Goal: Task Accomplishment & Management: Complete application form

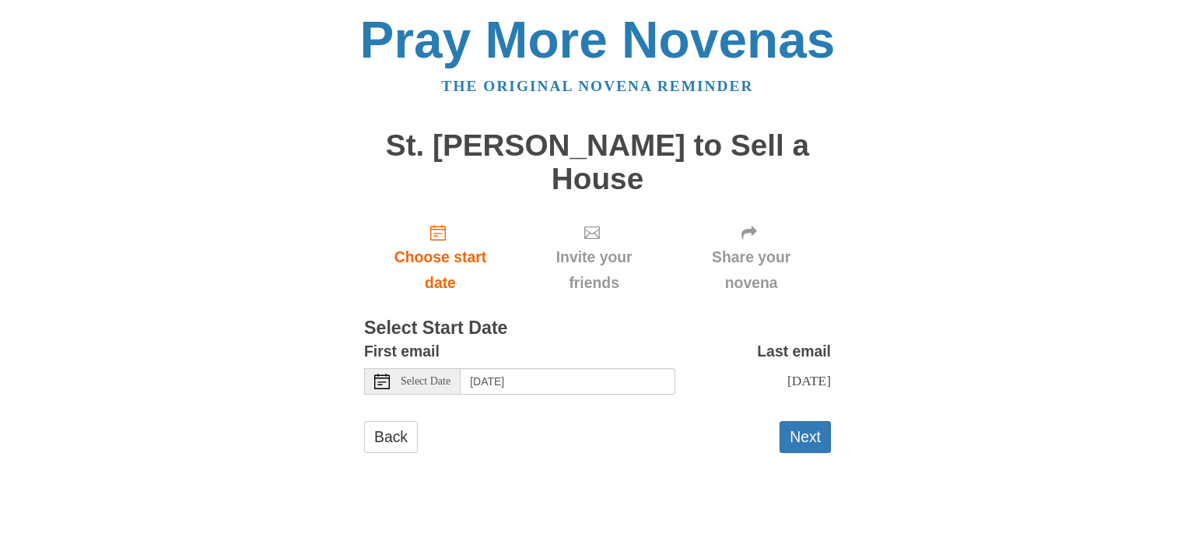
click at [380, 374] on use at bounding box center [382, 381] width 16 height 16
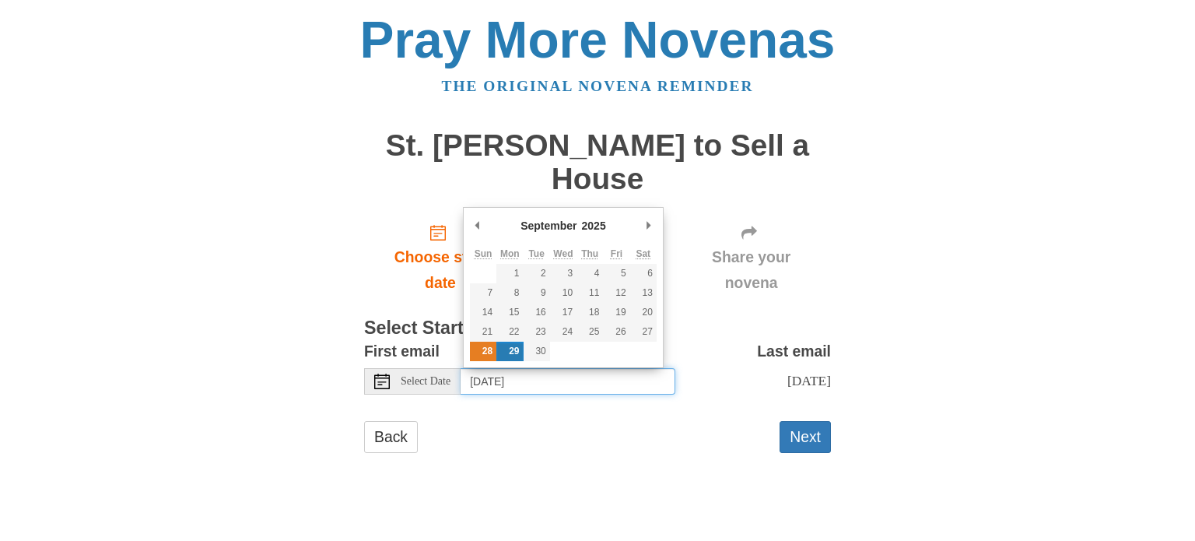
type input "Sunday, September 28th"
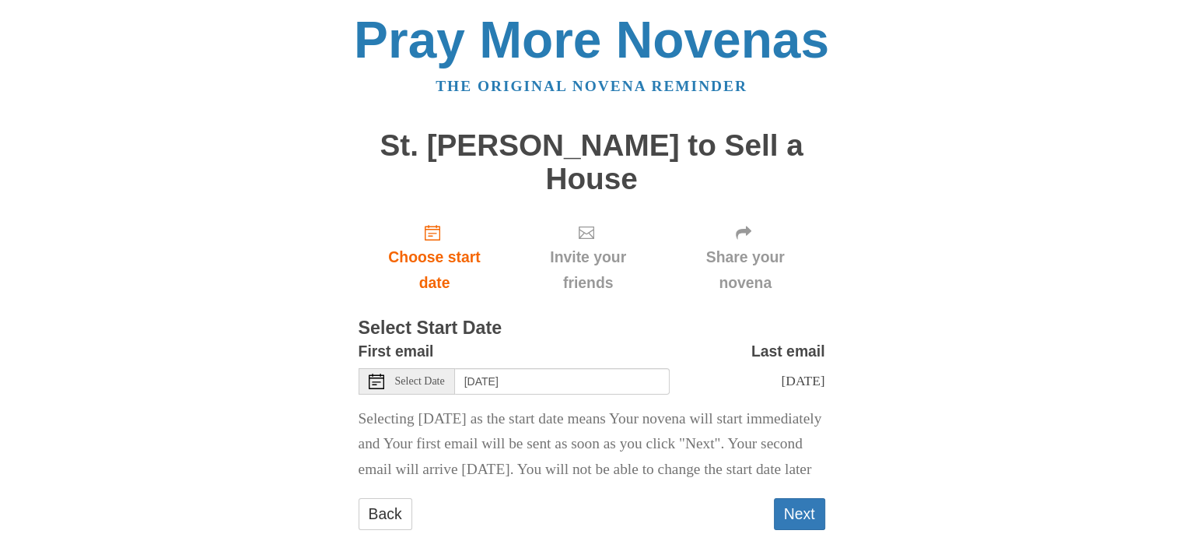
click at [960, 359] on div "Pray More Novenas The original novena reminder St. Joseph Novena to Sell a Hous…" at bounding box center [592, 287] width 910 height 575
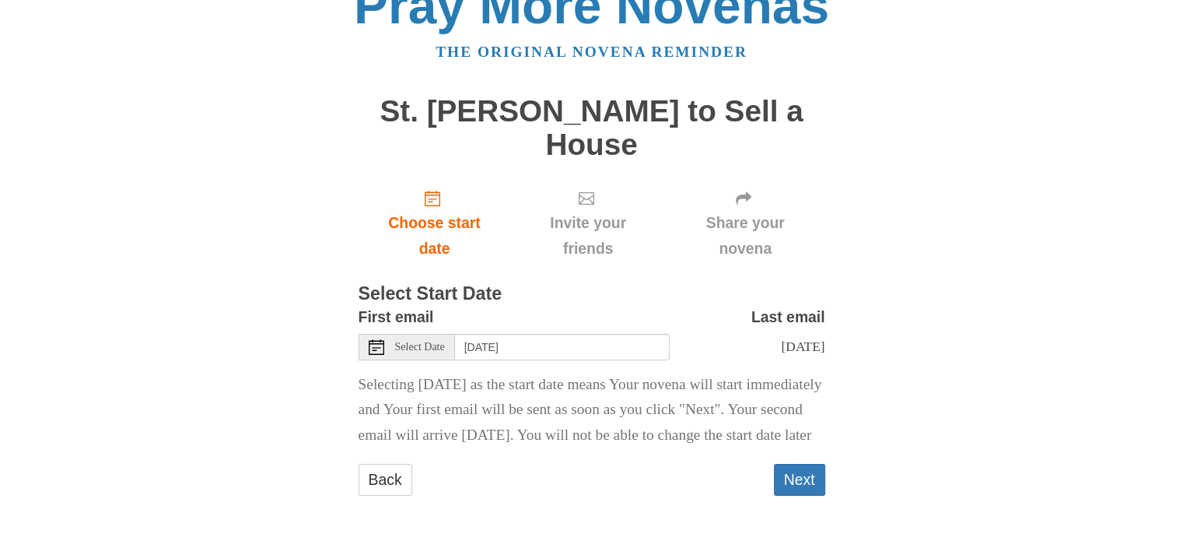
scroll to position [59, 0]
click at [5, 411] on body "Pray More Novenas The original novena reminder St. Joseph Novena to Sell a Hous…" at bounding box center [591, 253] width 1183 height 575
click at [0, 414] on body "Pray More Novenas The original novena reminder St. Joseph Novena to Sell a Hous…" at bounding box center [591, 253] width 1183 height 575
click at [800, 472] on button "Next" at bounding box center [799, 480] width 51 height 32
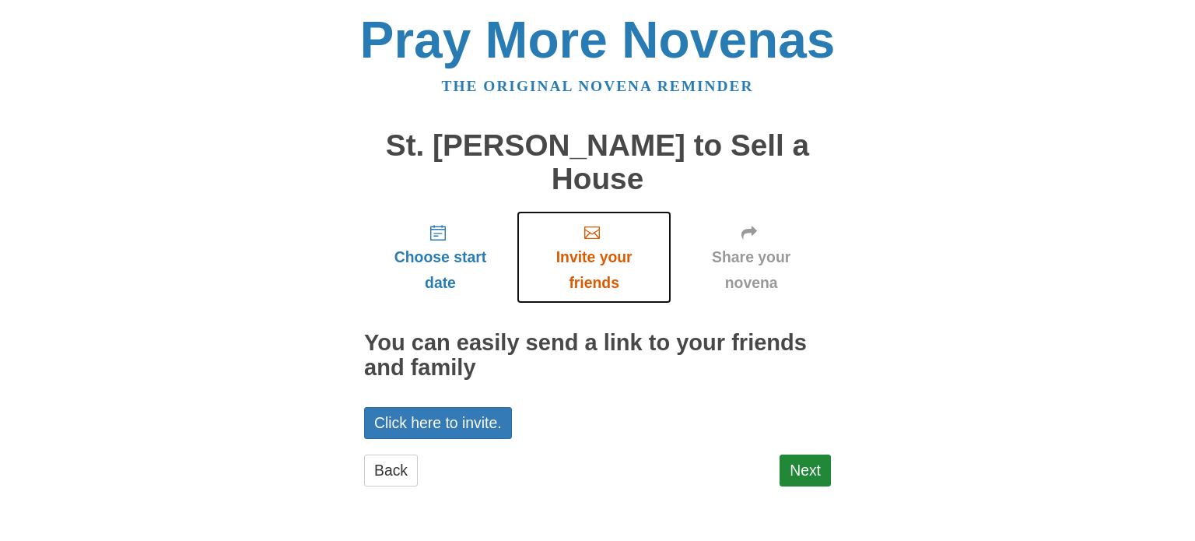
click at [583, 258] on span "Invite your friends" at bounding box center [594, 269] width 124 height 51
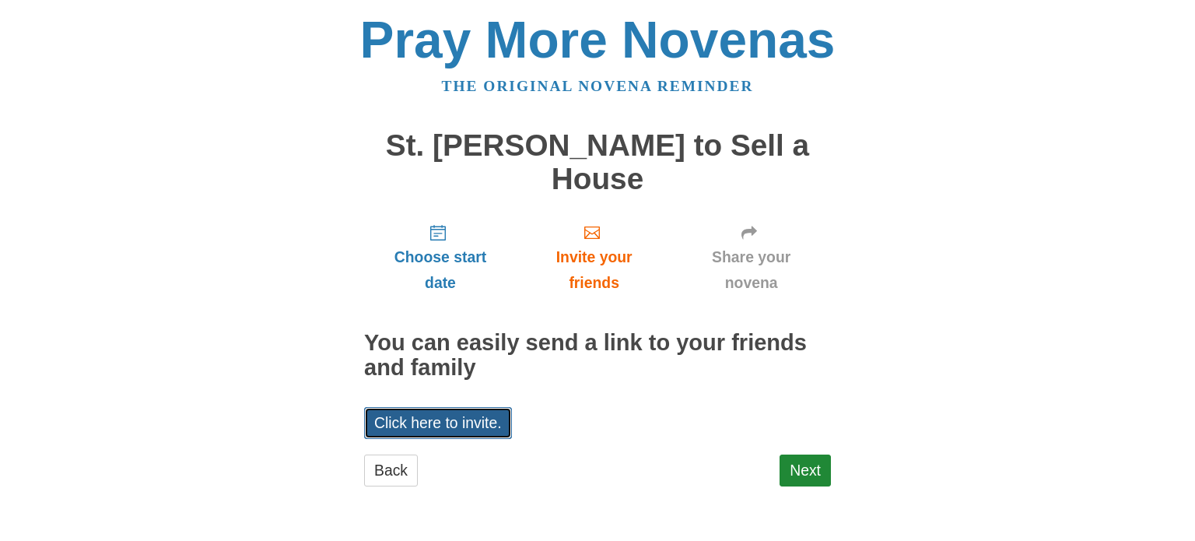
click at [476, 419] on link "Click here to invite." at bounding box center [438, 423] width 148 height 32
click at [799, 464] on link "Next" at bounding box center [804, 470] width 51 height 32
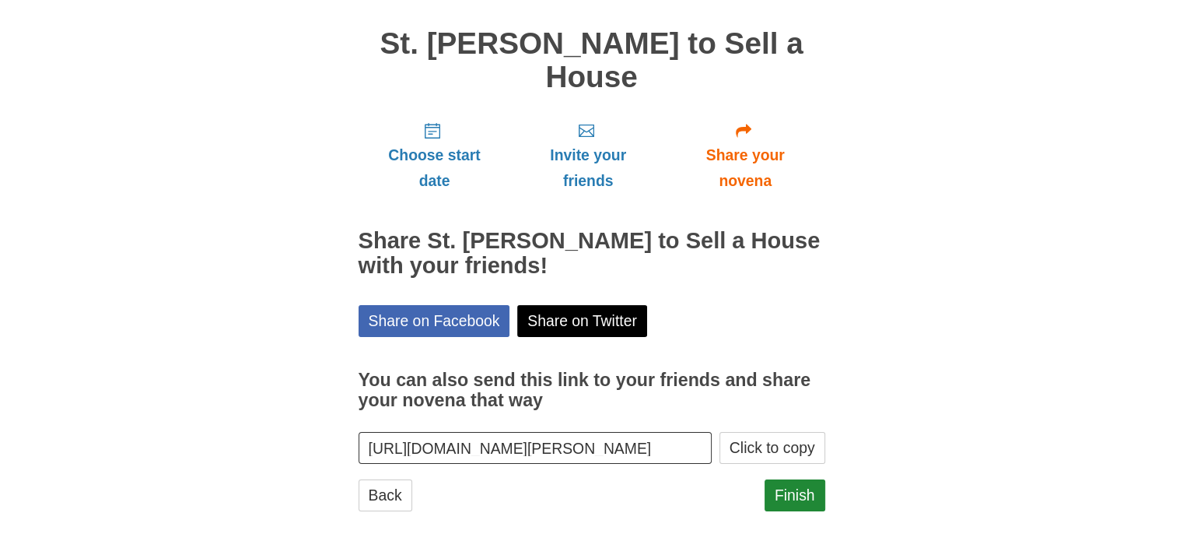
scroll to position [116, 0]
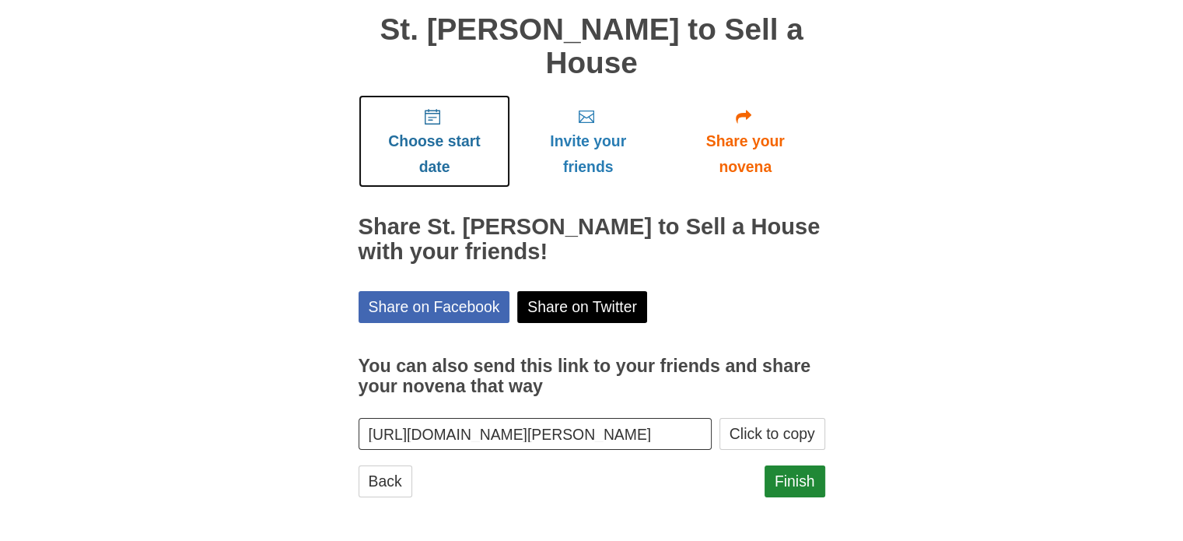
click at [425, 137] on span "Choose start date" at bounding box center [434, 153] width 121 height 51
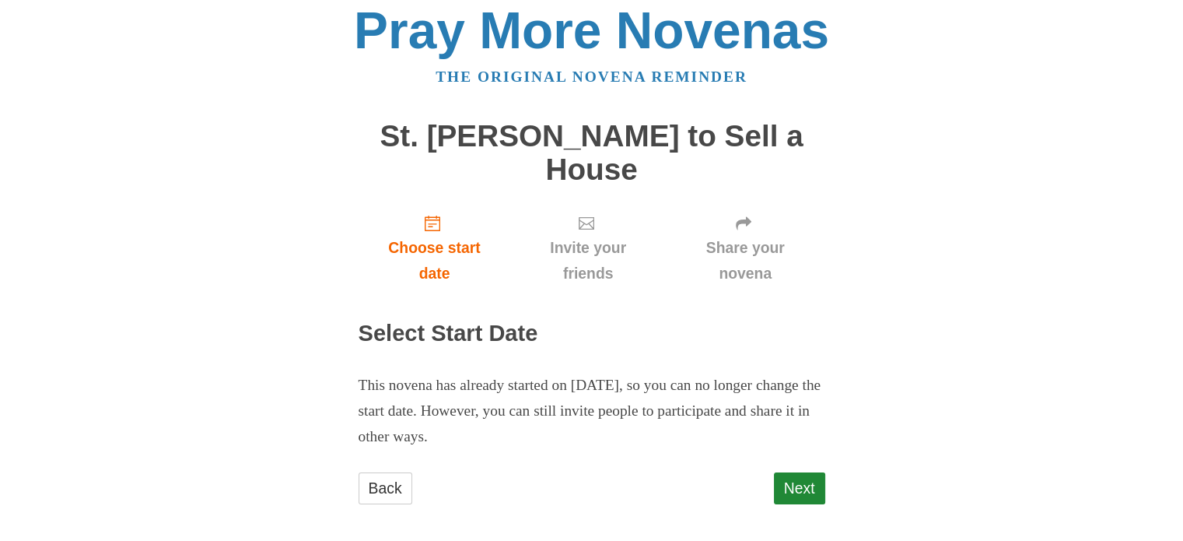
scroll to position [17, 0]
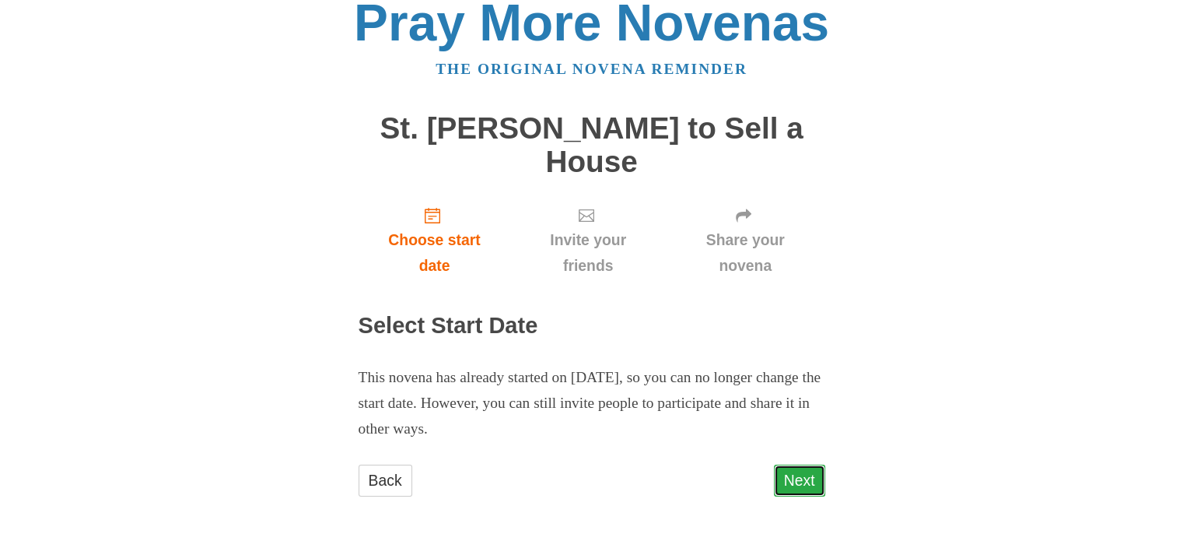
click at [799, 475] on link "Next" at bounding box center [799, 480] width 51 height 32
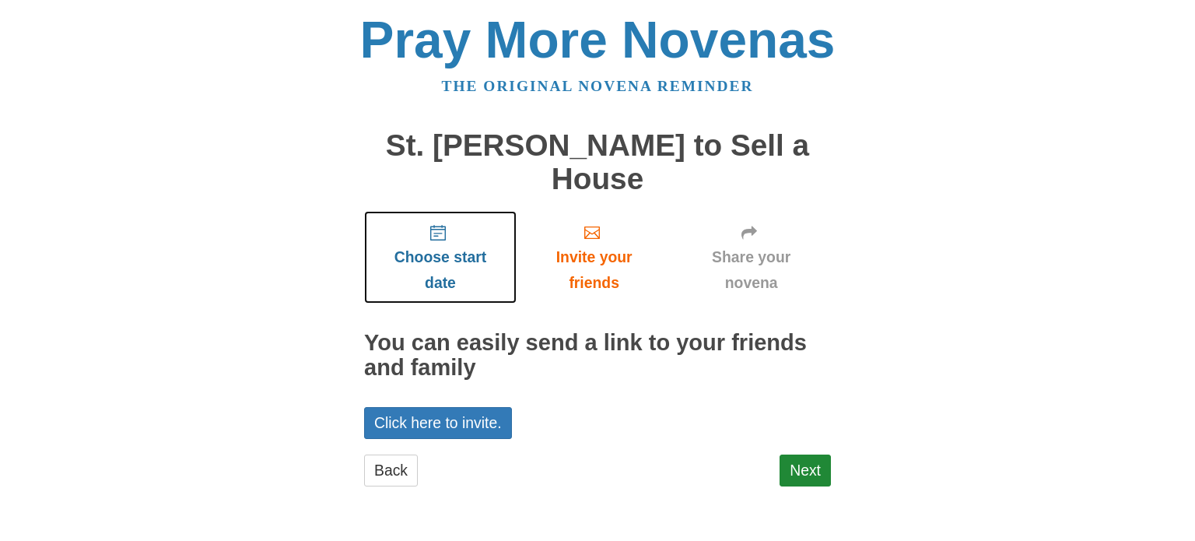
click at [423, 258] on span "Choose start date" at bounding box center [440, 269] width 121 height 51
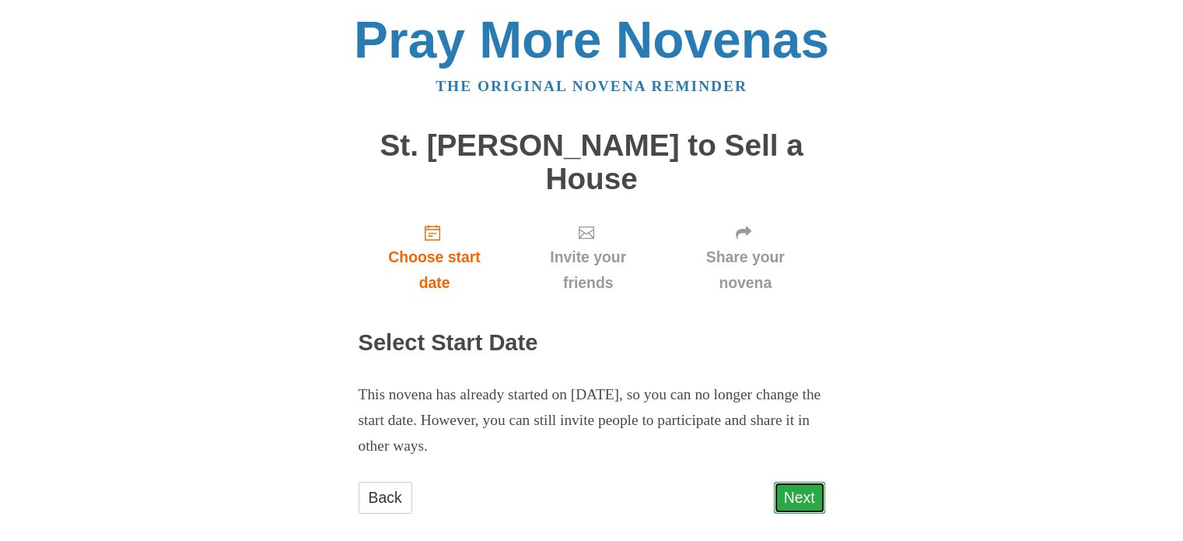
click at [801, 490] on link "Next" at bounding box center [799, 497] width 51 height 32
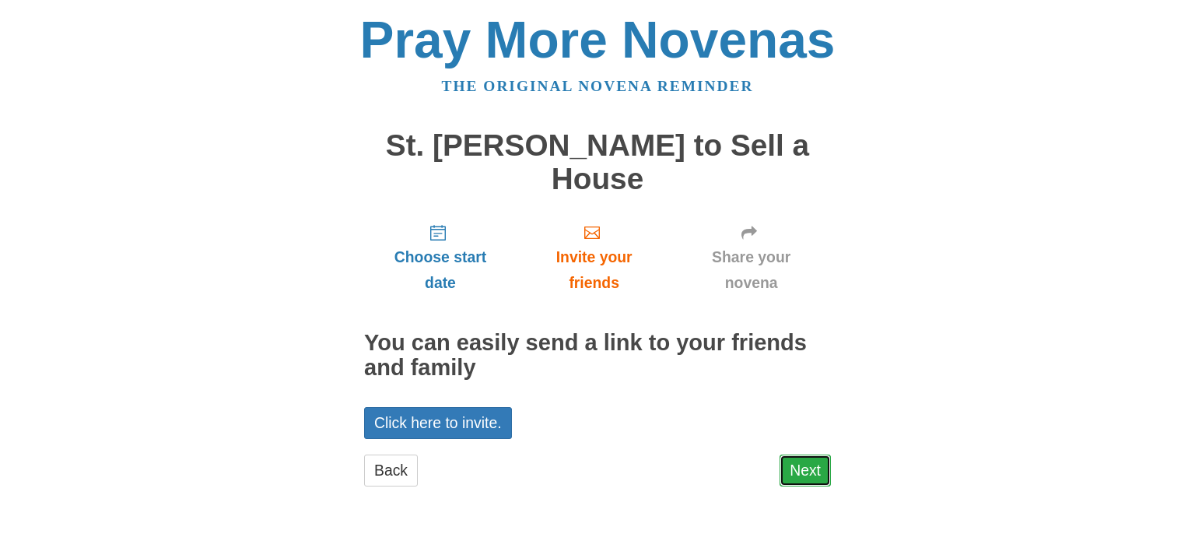
click at [821, 467] on link "Next" at bounding box center [804, 470] width 51 height 32
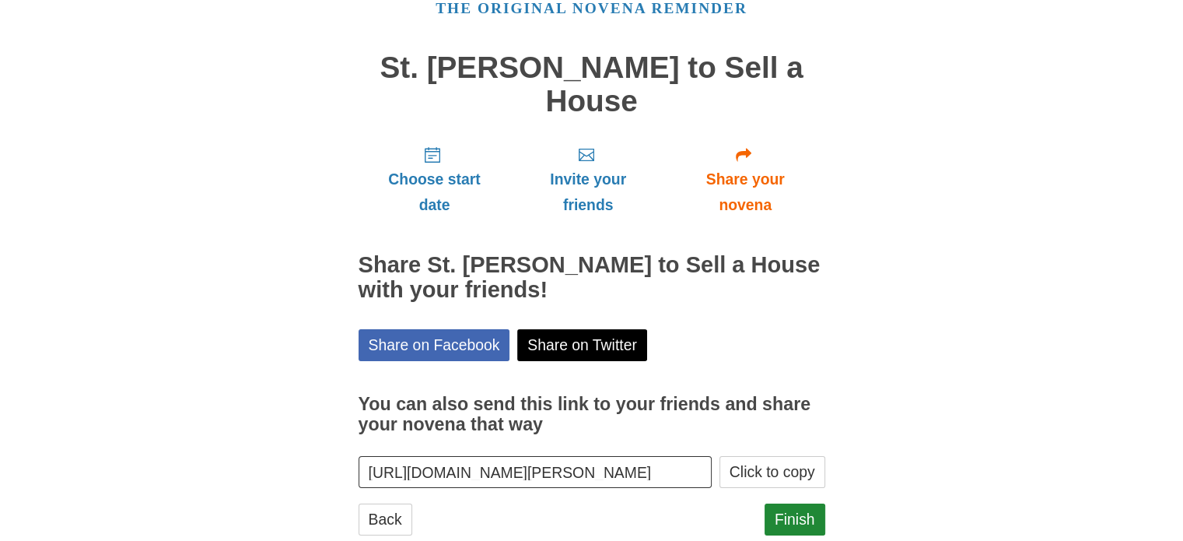
scroll to position [116, 0]
